Goal: Task Accomplishment & Management: Complete application form

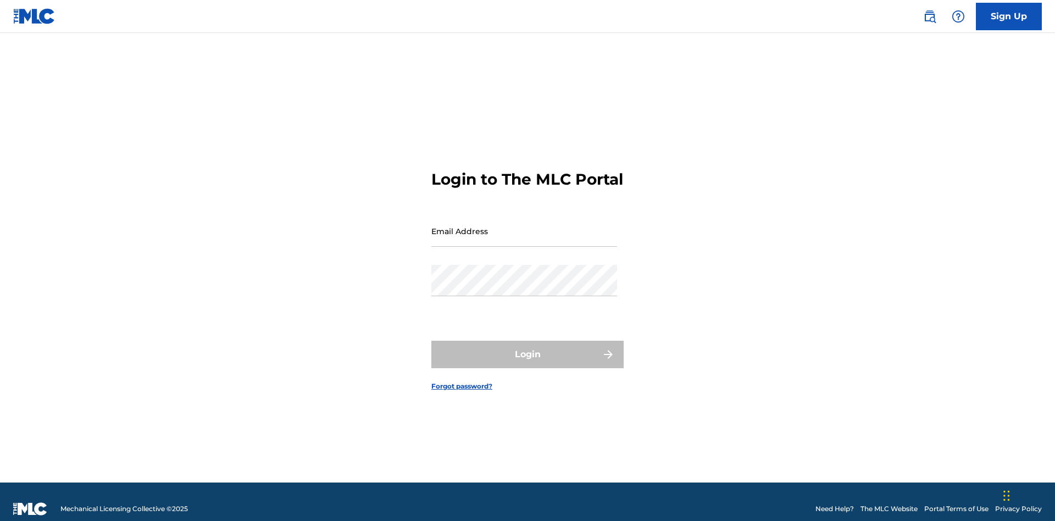
scroll to position [14, 0]
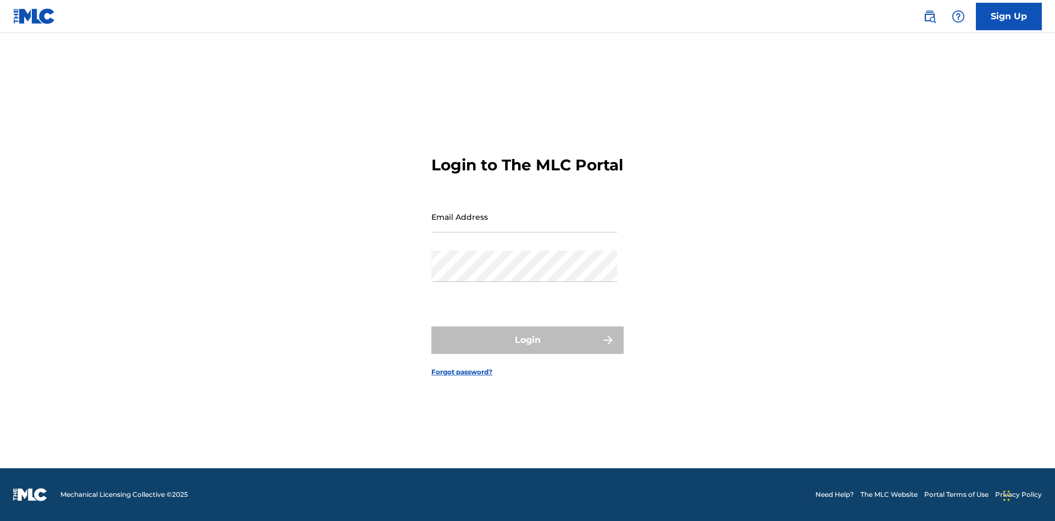
click at [524, 226] on input "Email Address" at bounding box center [524, 216] width 186 height 31
type input "bad50b08-31f7-445a-9741-c22067d3f286@mailslurp.biz"
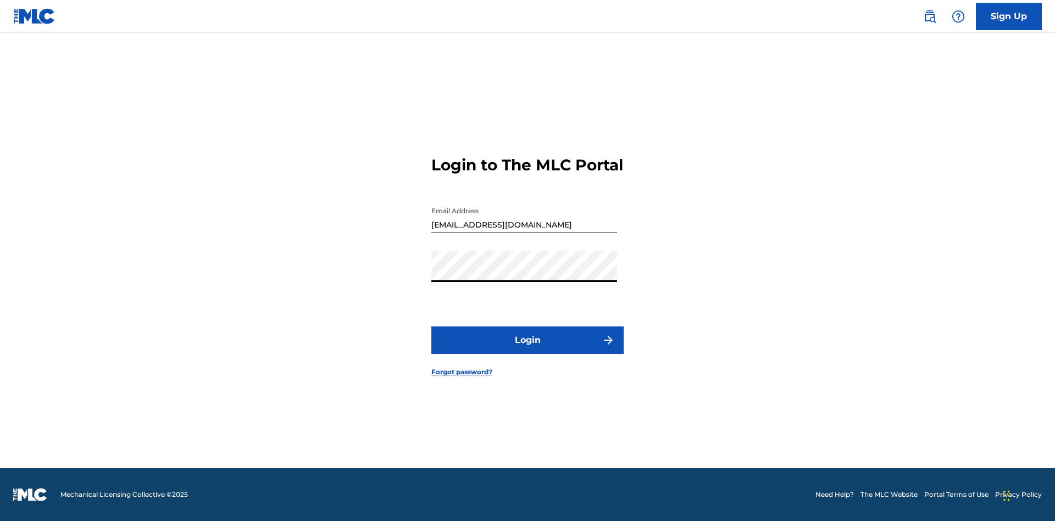
click at [527, 349] on button "Login" at bounding box center [527, 339] width 192 height 27
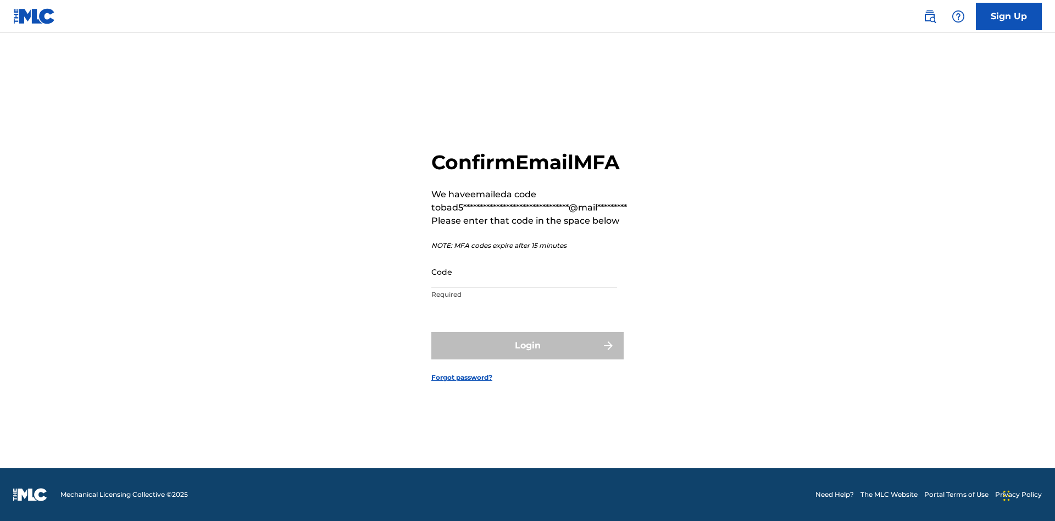
click at [524, 271] on input "Code" at bounding box center [524, 271] width 186 height 31
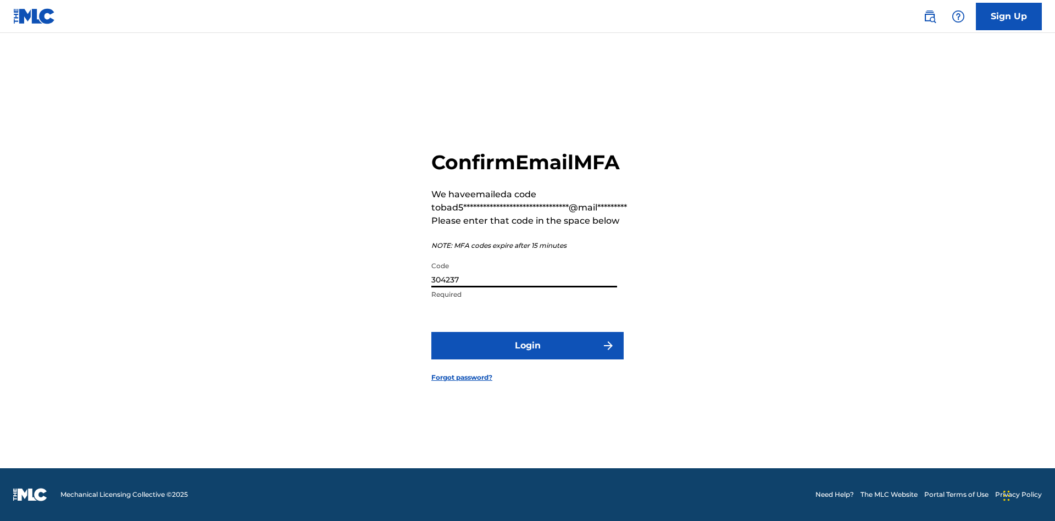
type input "304237"
click at [527, 345] on button "Login" at bounding box center [527, 345] width 192 height 27
